Goal: Task Accomplishment & Management: Use online tool/utility

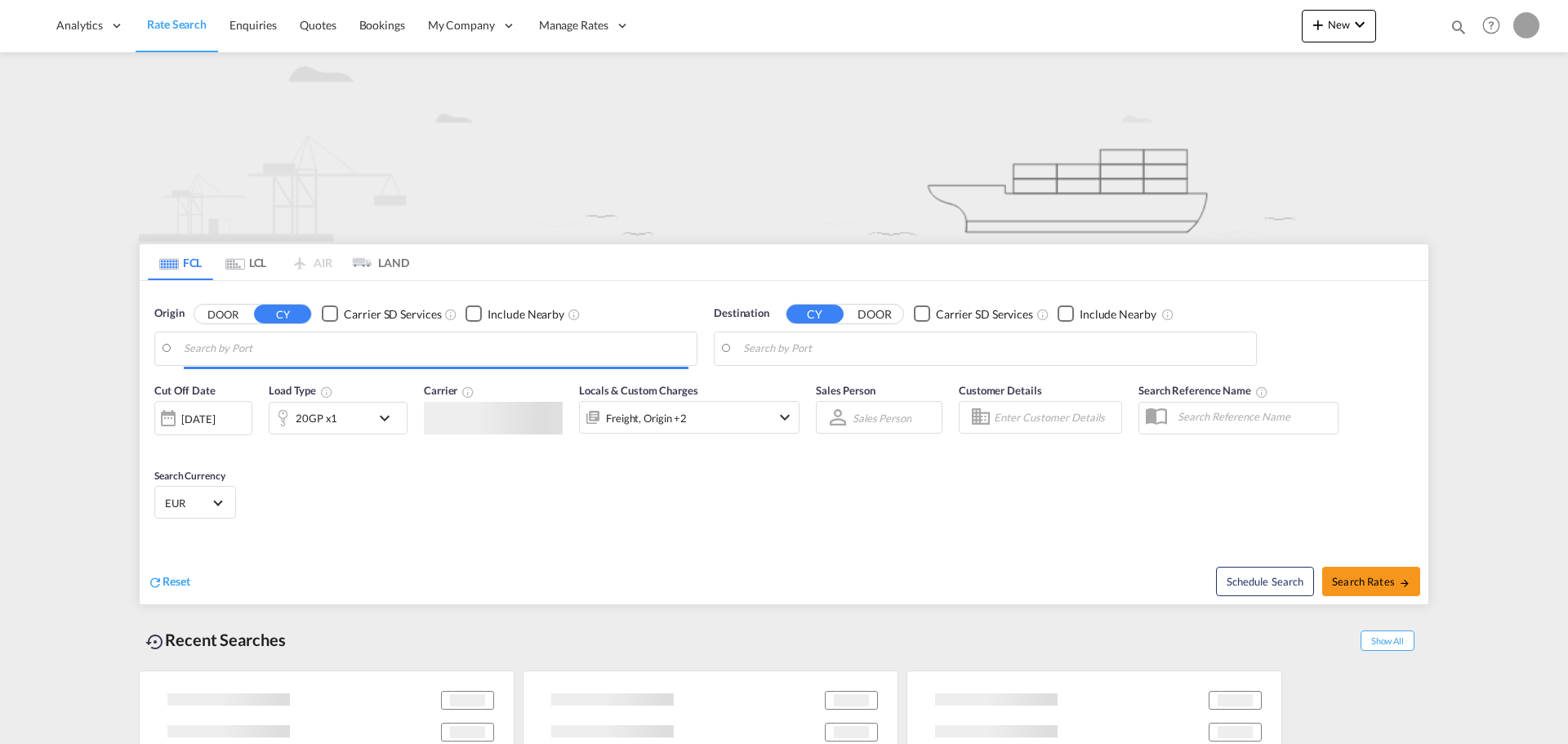
type input "[GEOGRAPHIC_DATA], BEANR"
type input "[GEOGRAPHIC_DATA], [GEOGRAPHIC_DATA], [GEOGRAPHIC_DATA]"
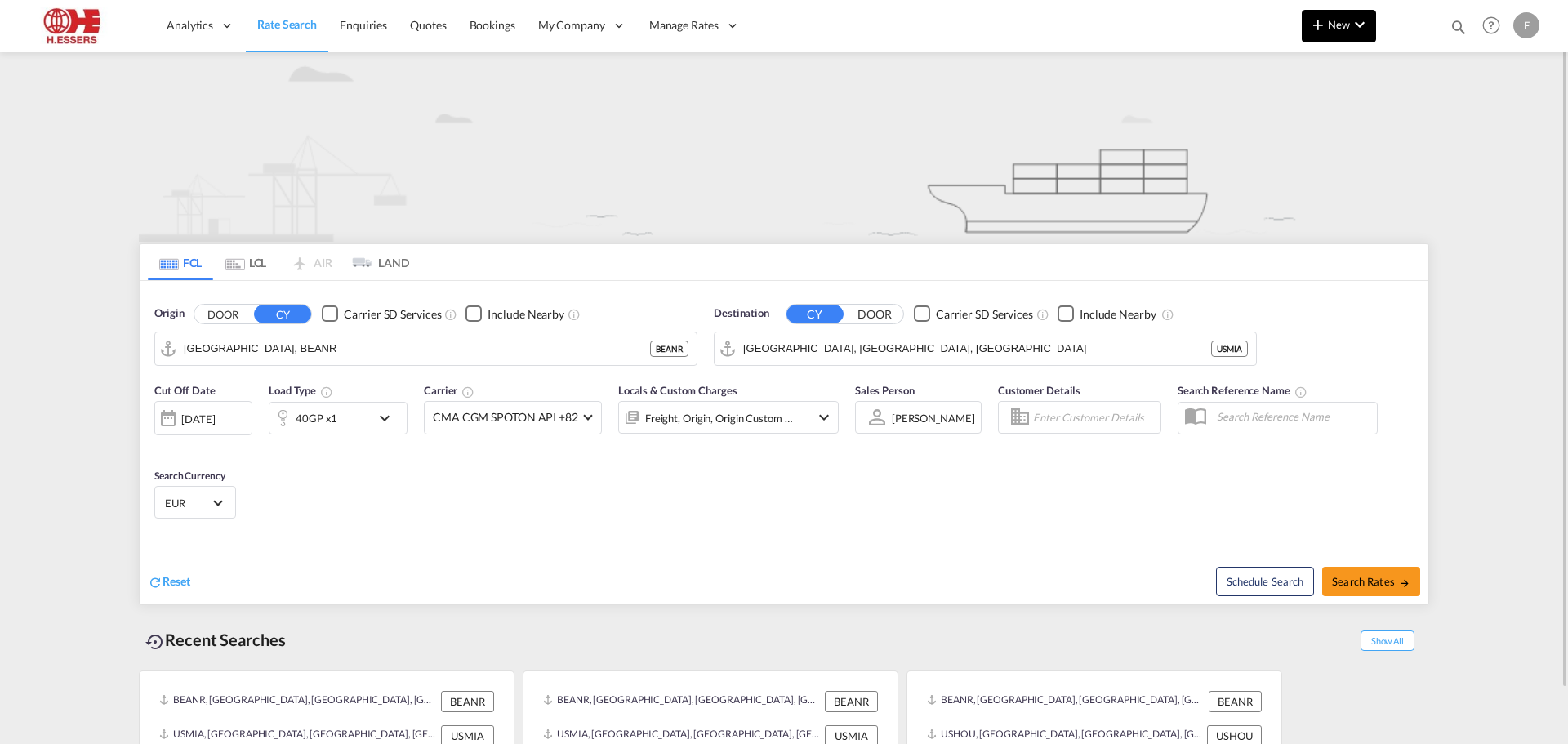
click at [1341, 20] on span "New" at bounding box center [1339, 25] width 61 height 13
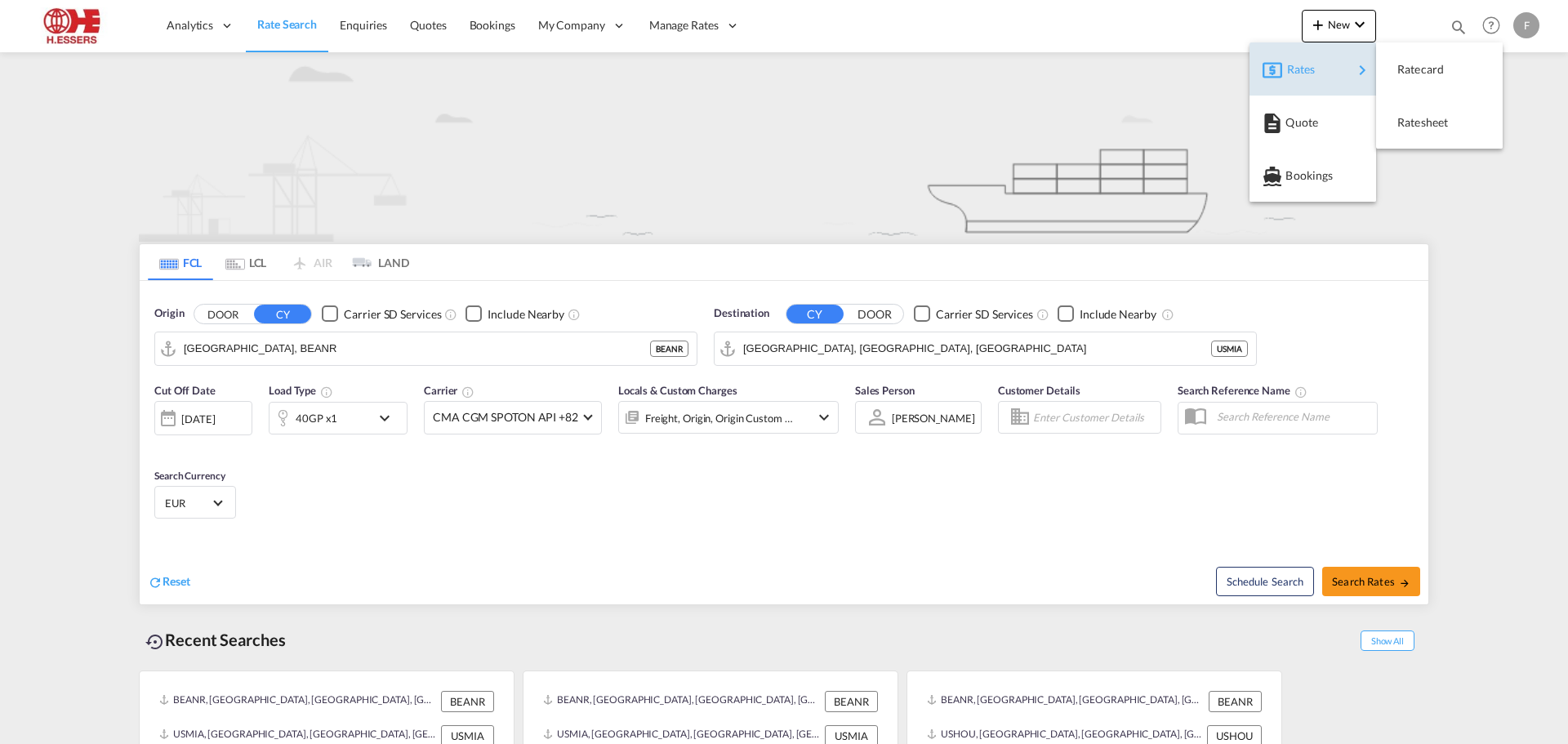
click at [1346, 68] on div "Rates" at bounding box center [1319, 69] width 66 height 41
click at [1446, 133] on div "Ratesheet" at bounding box center [1427, 122] width 61 height 41
